Goal: Task Accomplishment & Management: Manage account settings

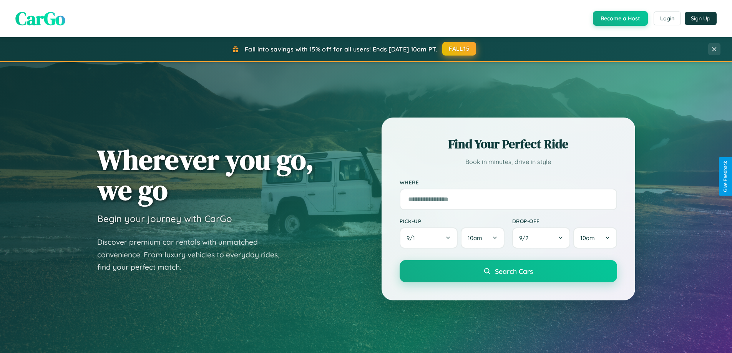
click at [460, 49] on button "FALL15" at bounding box center [460, 49] width 34 height 14
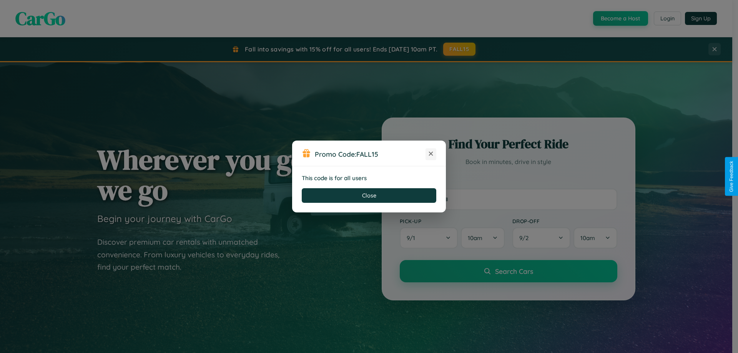
click at [431, 154] on icon at bounding box center [431, 154] width 8 height 8
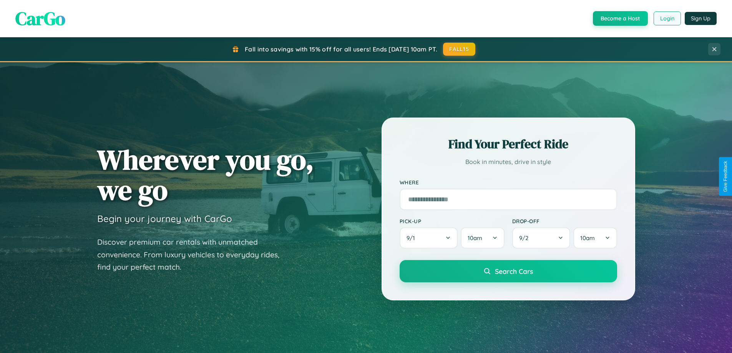
click at [667, 18] on button "Login" at bounding box center [667, 19] width 27 height 14
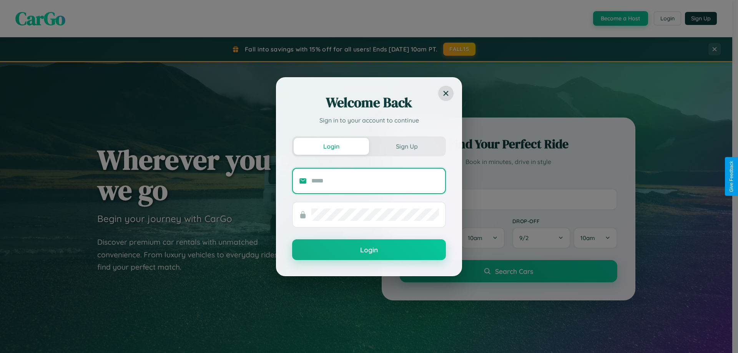
click at [375, 181] on input "text" at bounding box center [375, 181] width 128 height 12
type input "**********"
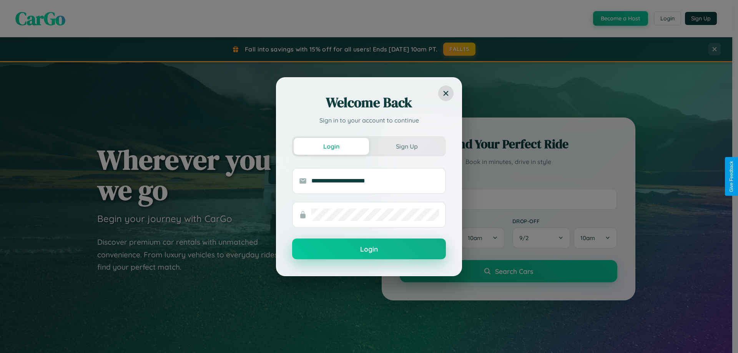
click at [369, 250] on button "Login" at bounding box center [369, 249] width 154 height 21
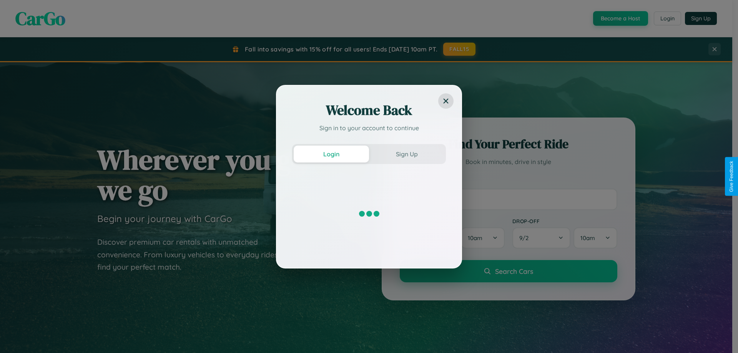
click at [460, 49] on div "Welcome Back Sign in to your account to continue Login Sign Up" at bounding box center [369, 176] width 738 height 353
